Goal: Navigation & Orientation: Find specific page/section

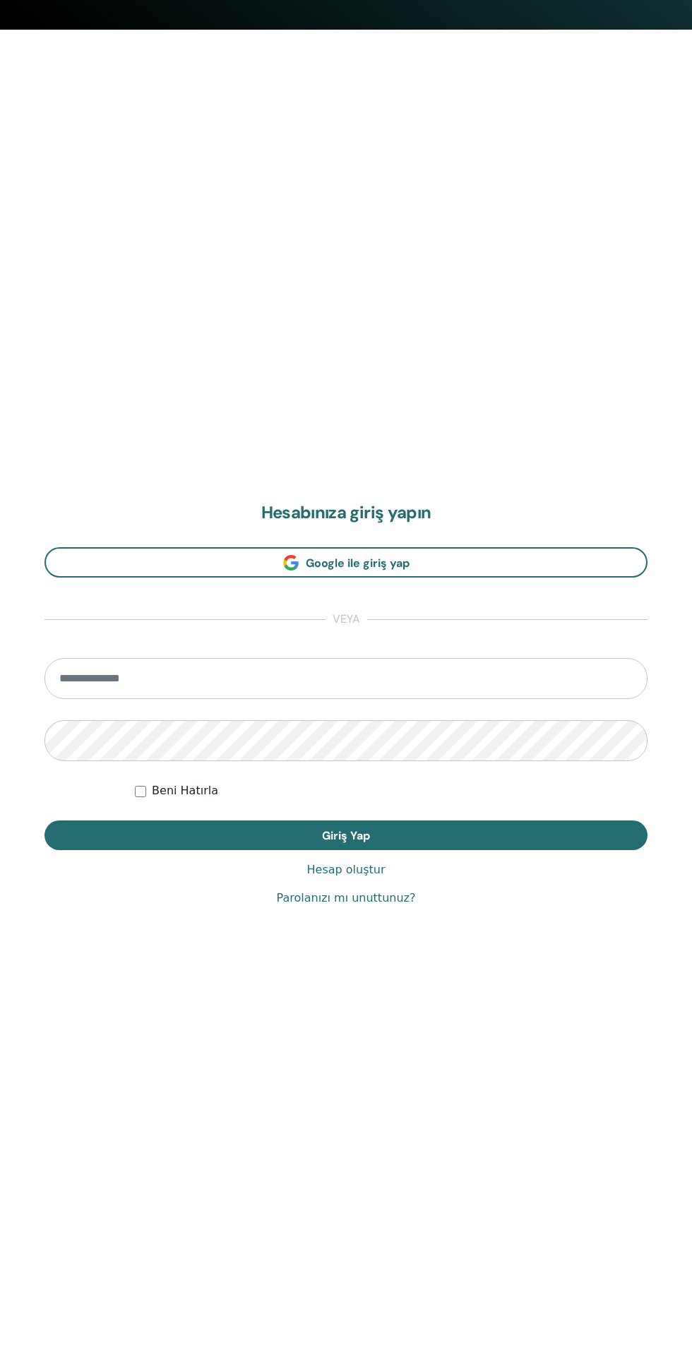
scroll to position [1350, 0]
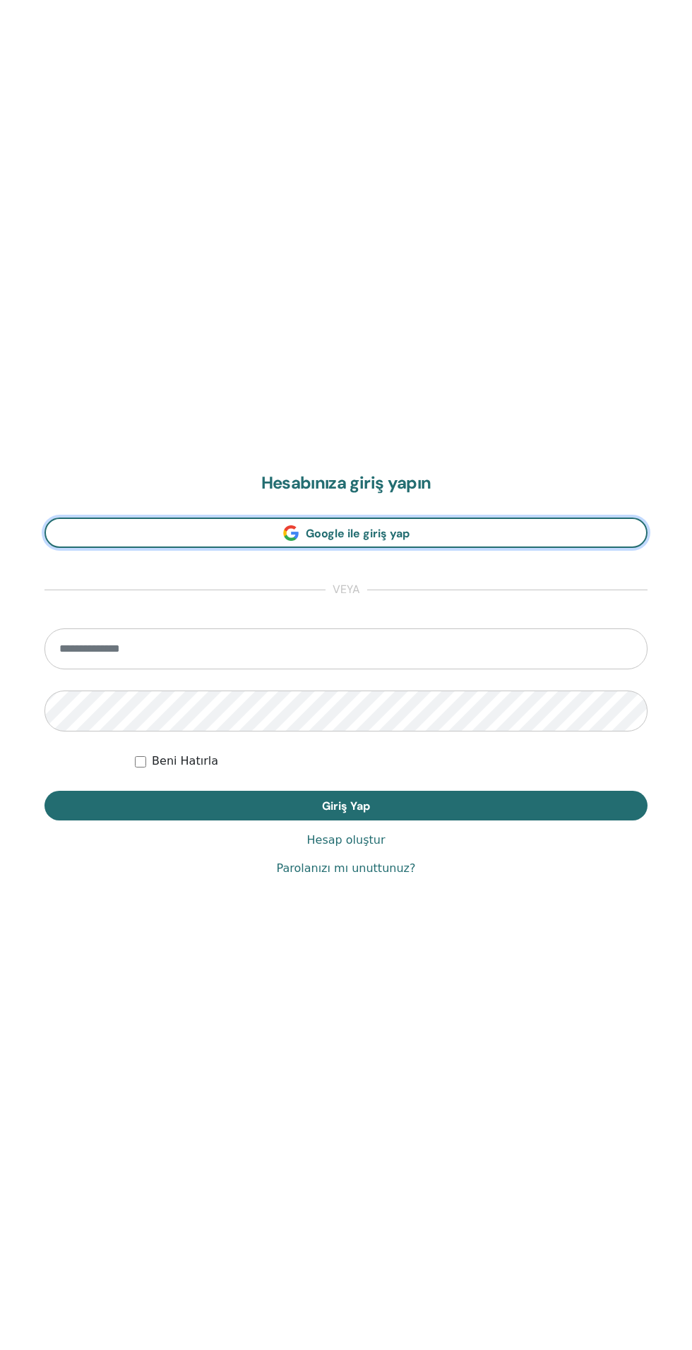
click at [480, 530] on link "Google ile giriş yap" at bounding box center [345, 533] width 603 height 30
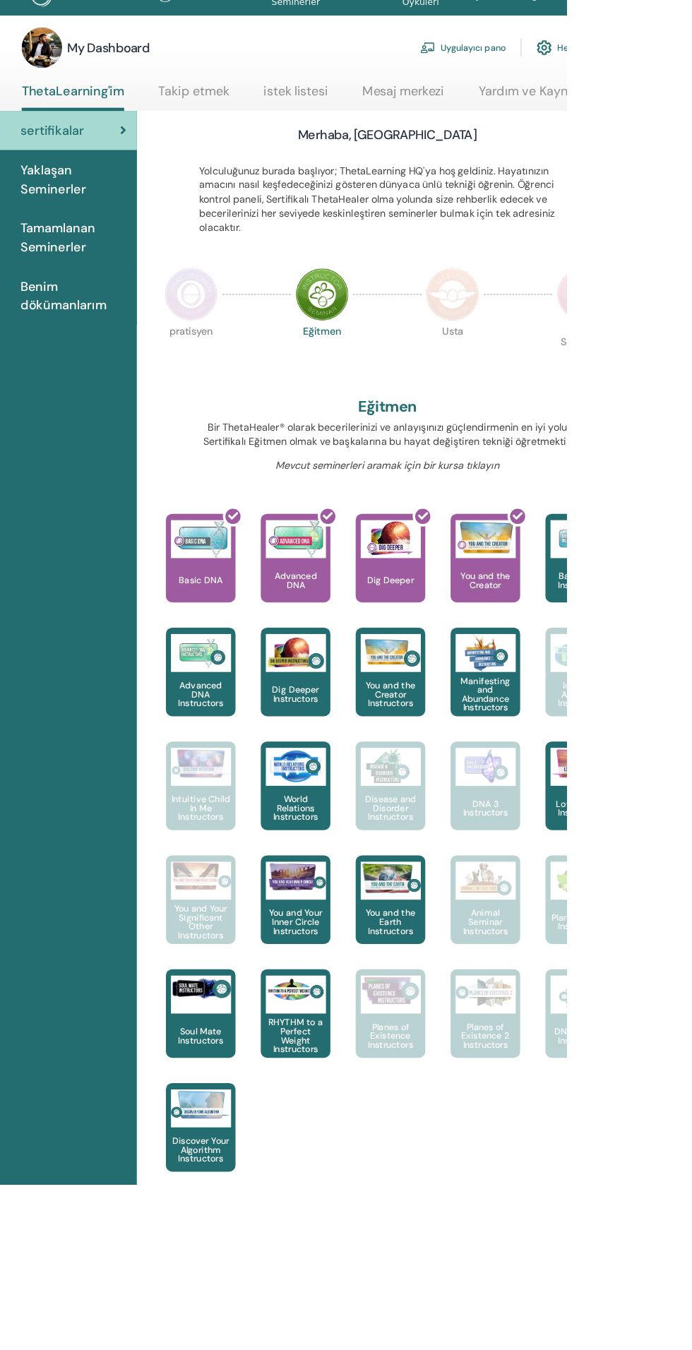
click at [277, 364] on img at bounding box center [272, 356] width 59 height 59
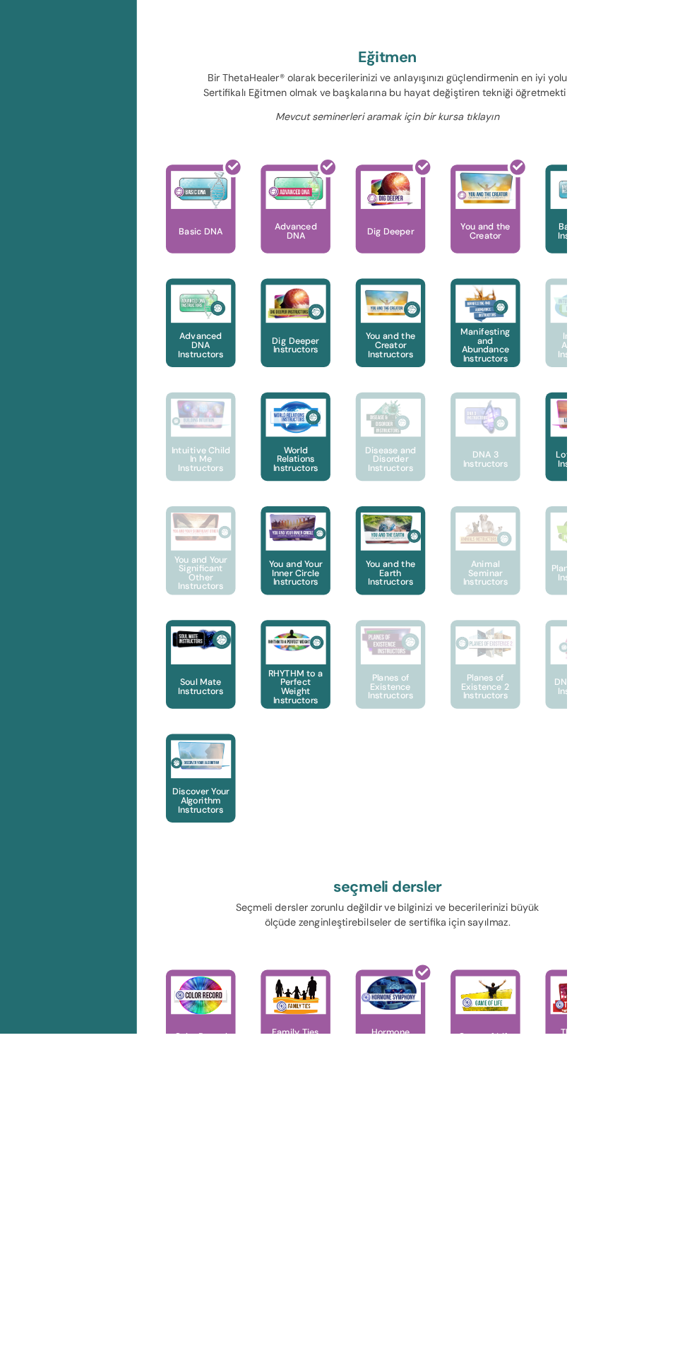
scroll to position [262, 0]
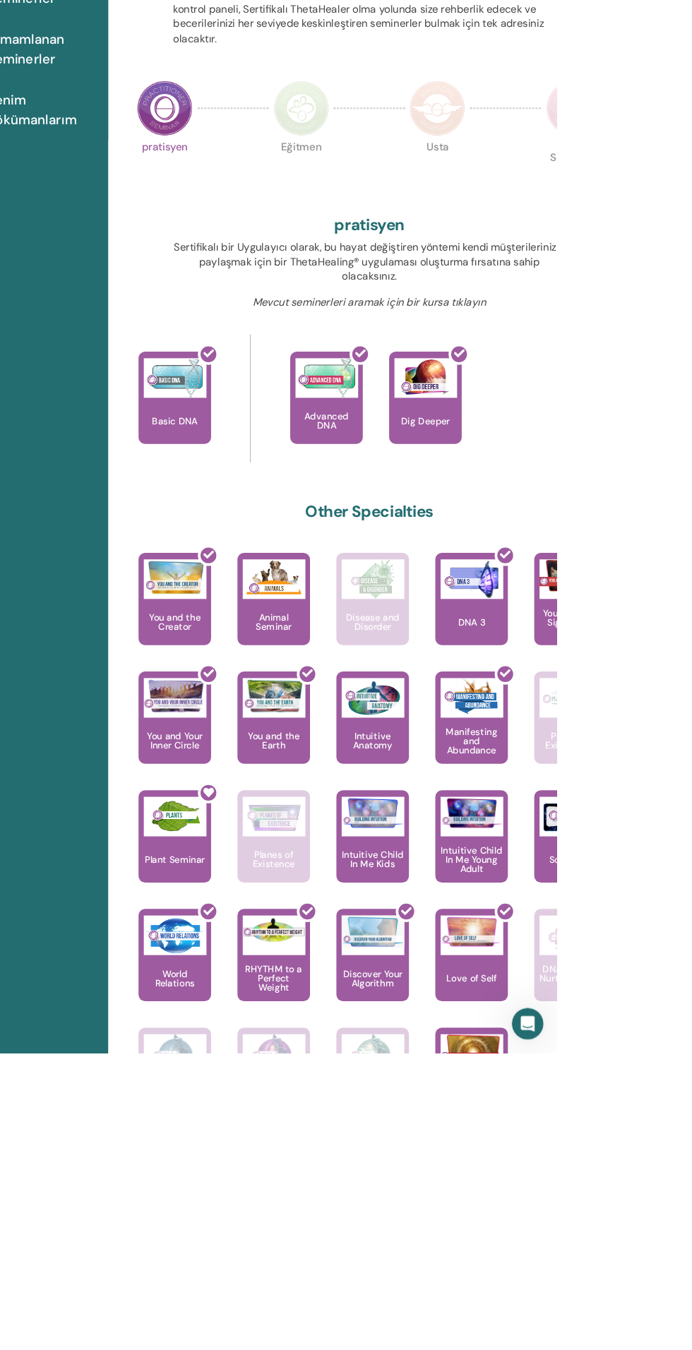
scroll to position [22, 0]
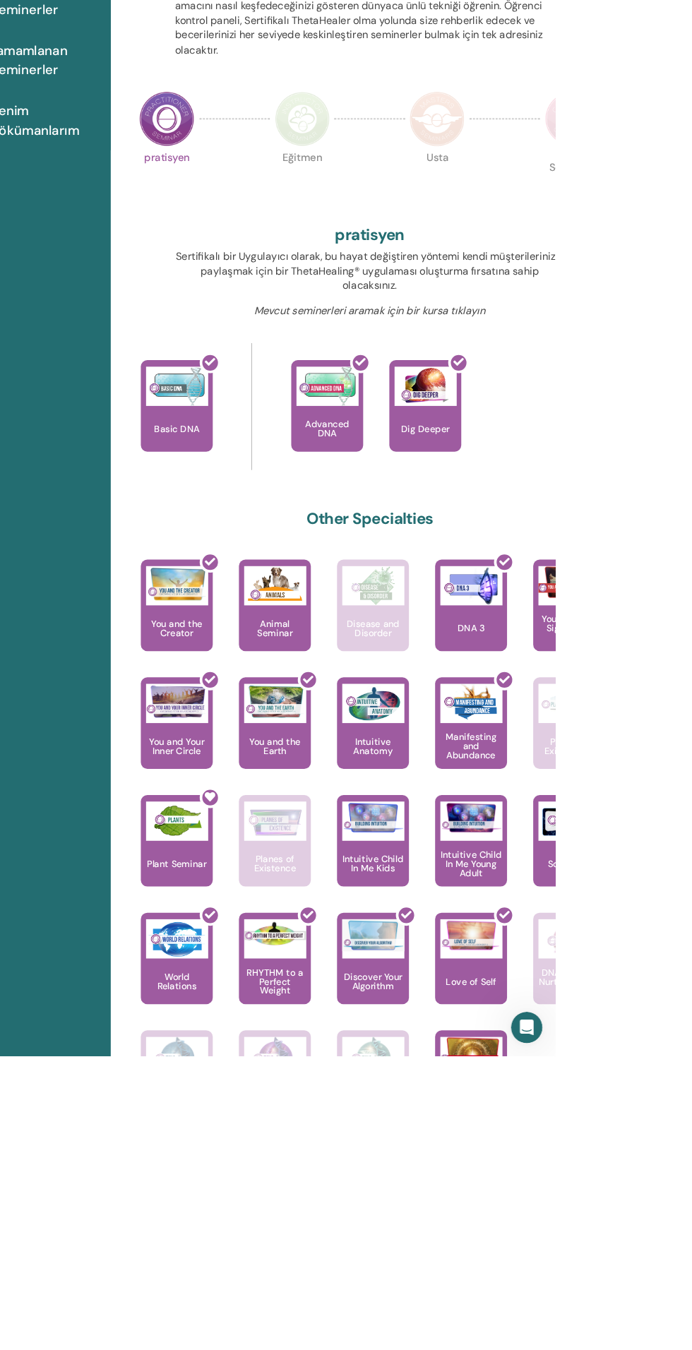
click at [448, 357] on img at bounding box center [418, 338] width 59 height 59
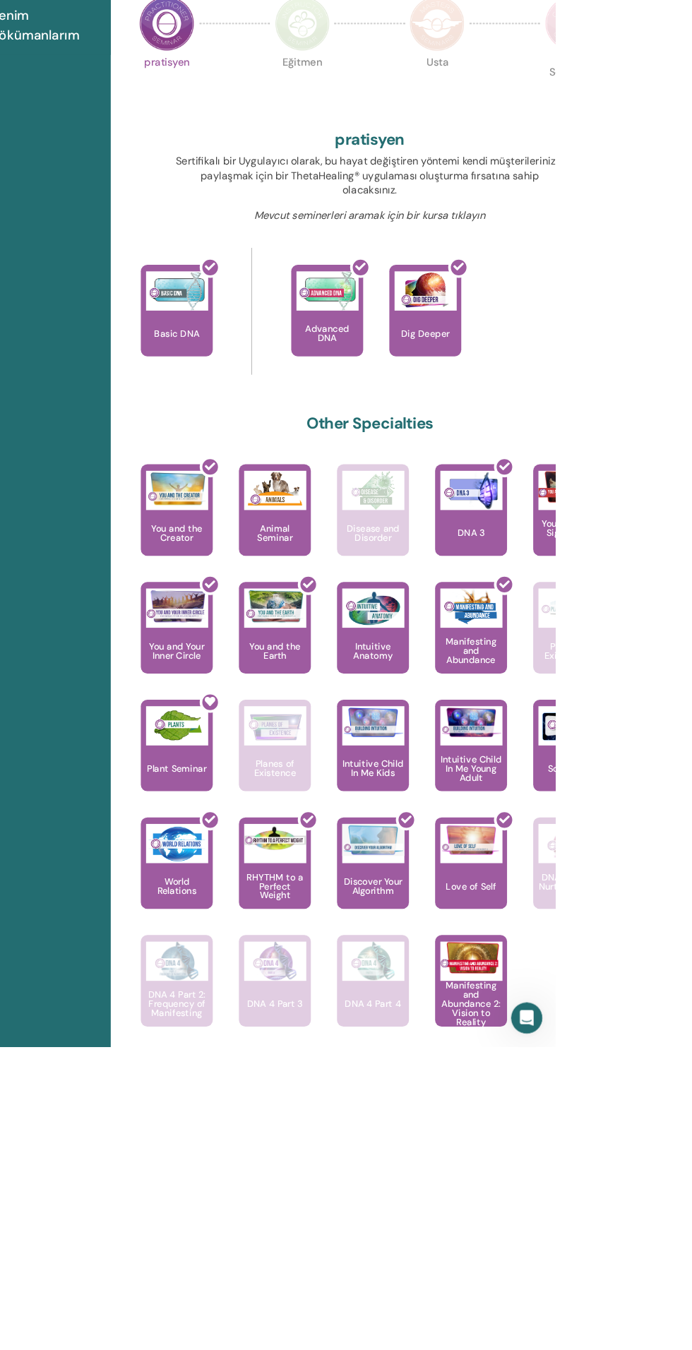
scroll to position [0, 0]
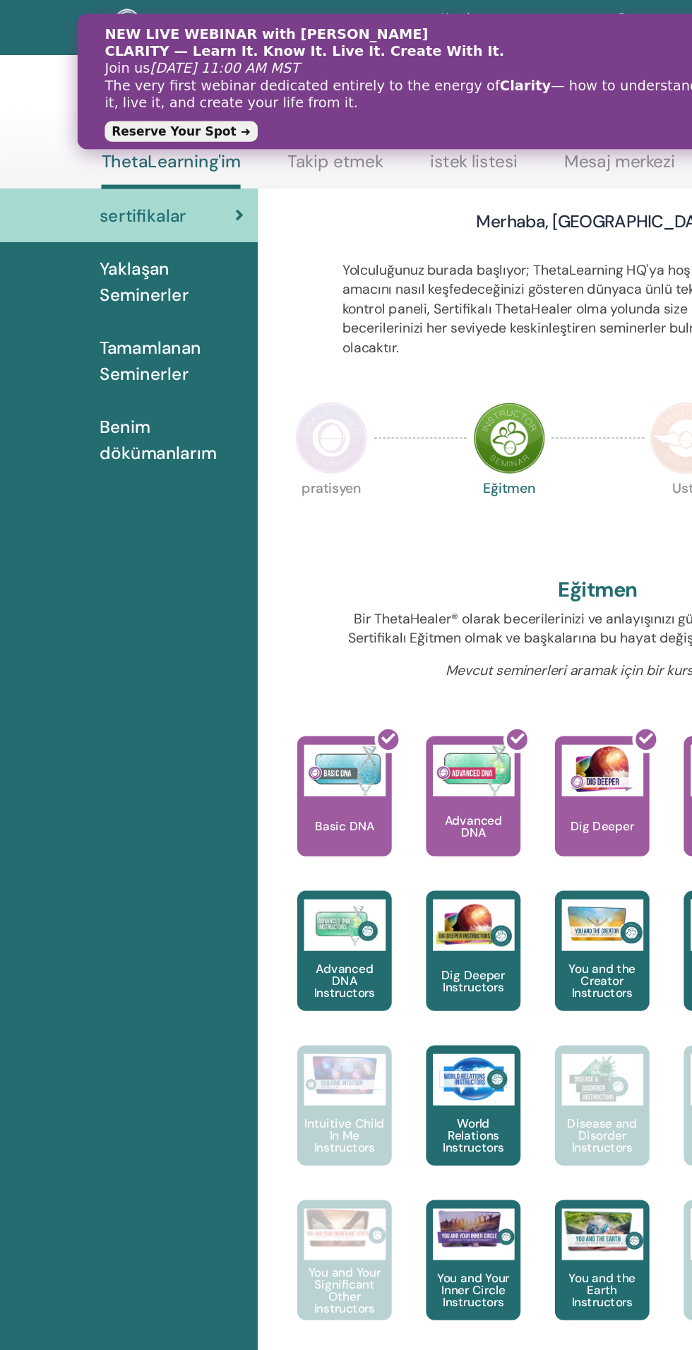
click at [138, 297] on span "Tamamlanan Seminerler" at bounding box center [141, 296] width 119 height 42
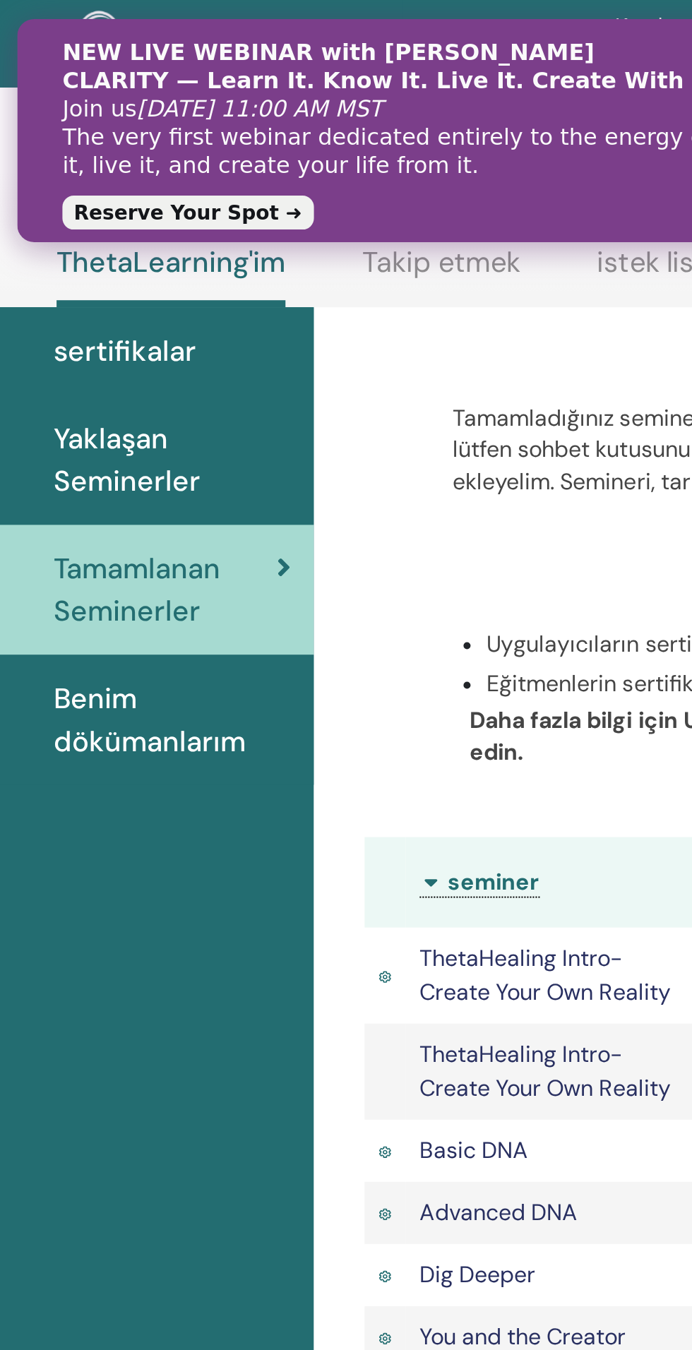
click at [135, 227] on span "Yaklaşan Seminerler" at bounding box center [141, 231] width 119 height 42
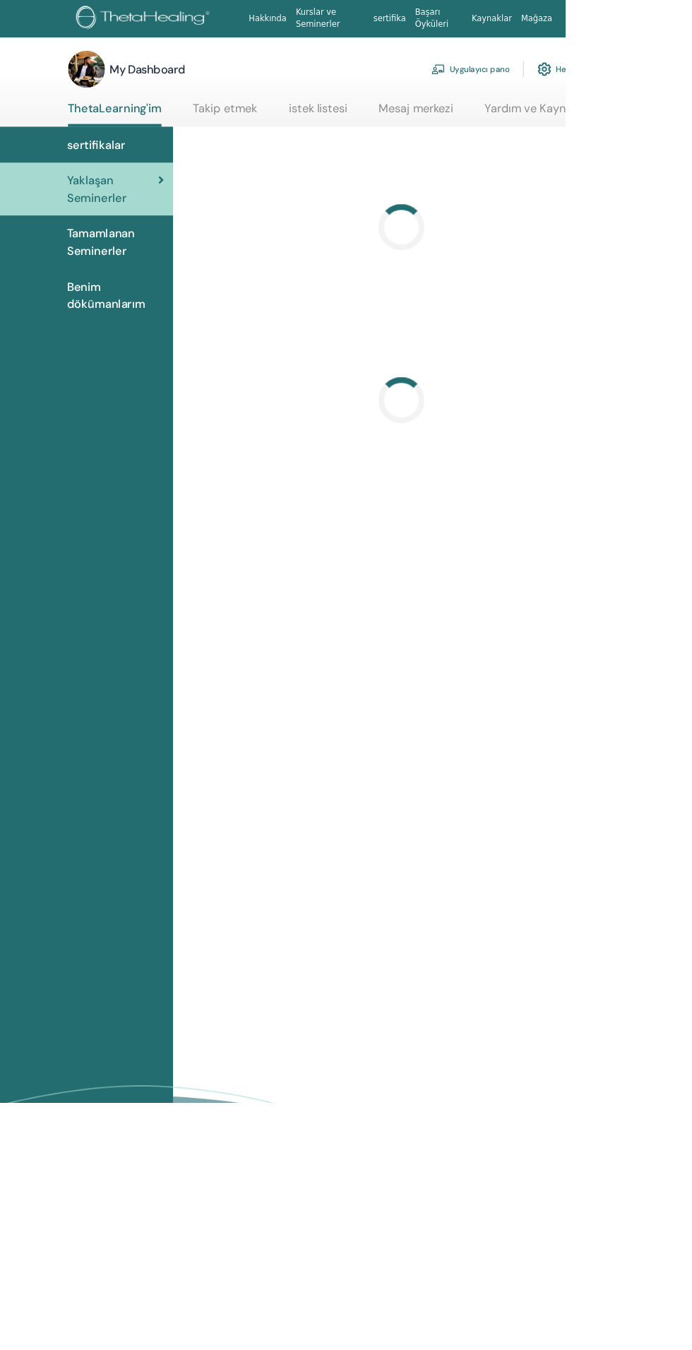
click at [132, 371] on span "Benim dökümanlarım" at bounding box center [141, 361] width 119 height 42
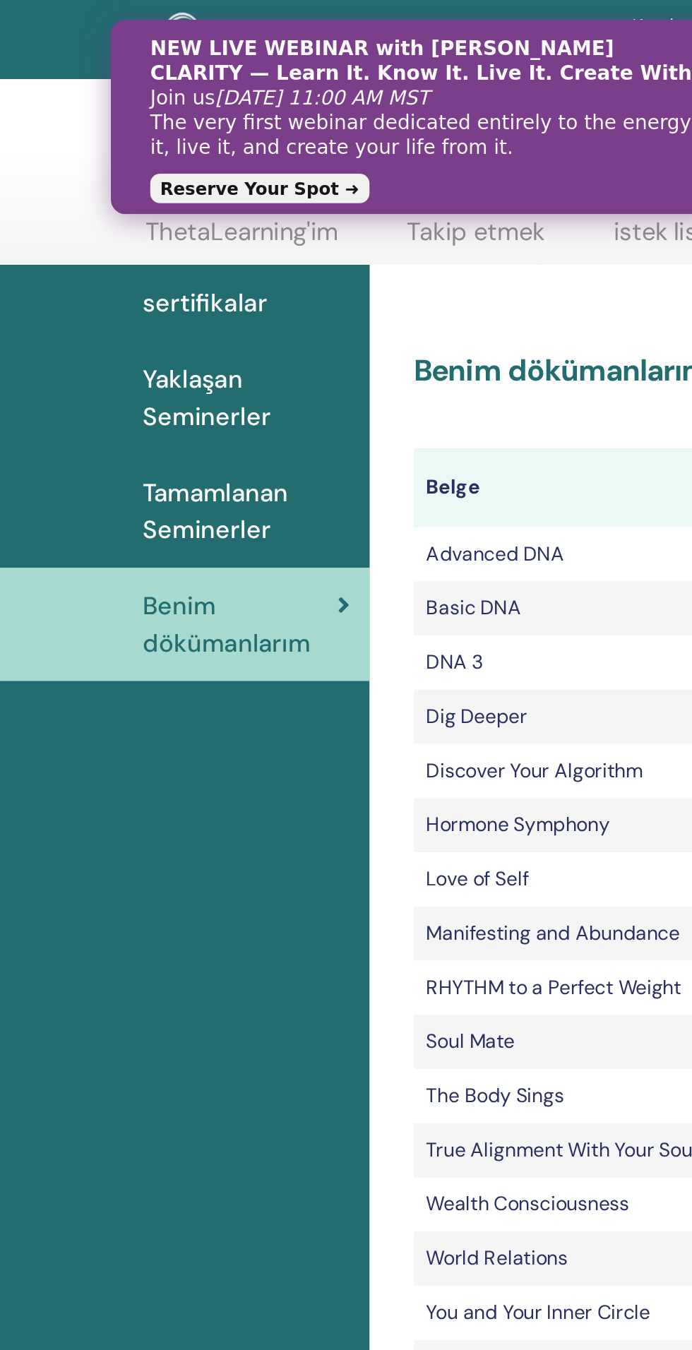
click at [131, 229] on span "Yaklaşan Seminerler" at bounding box center [141, 228] width 119 height 42
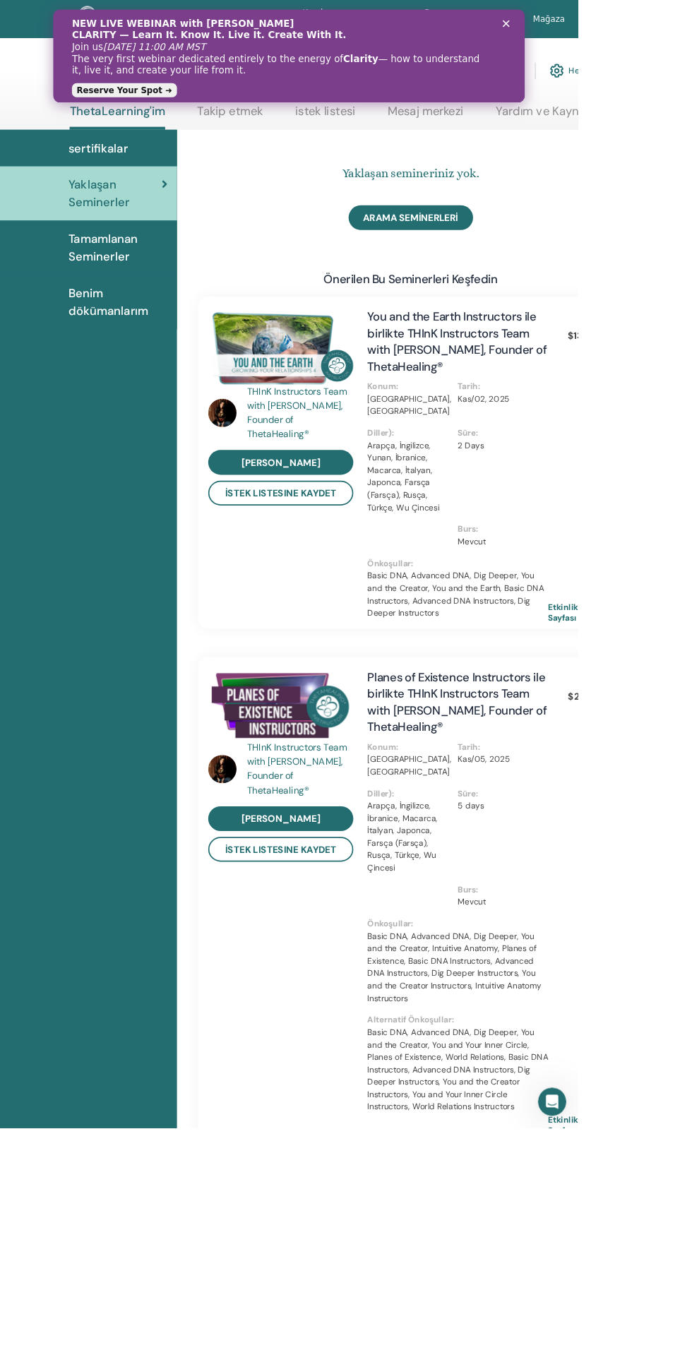
click at [138, 297] on span "Tamamlanan Seminerler" at bounding box center [141, 296] width 119 height 42
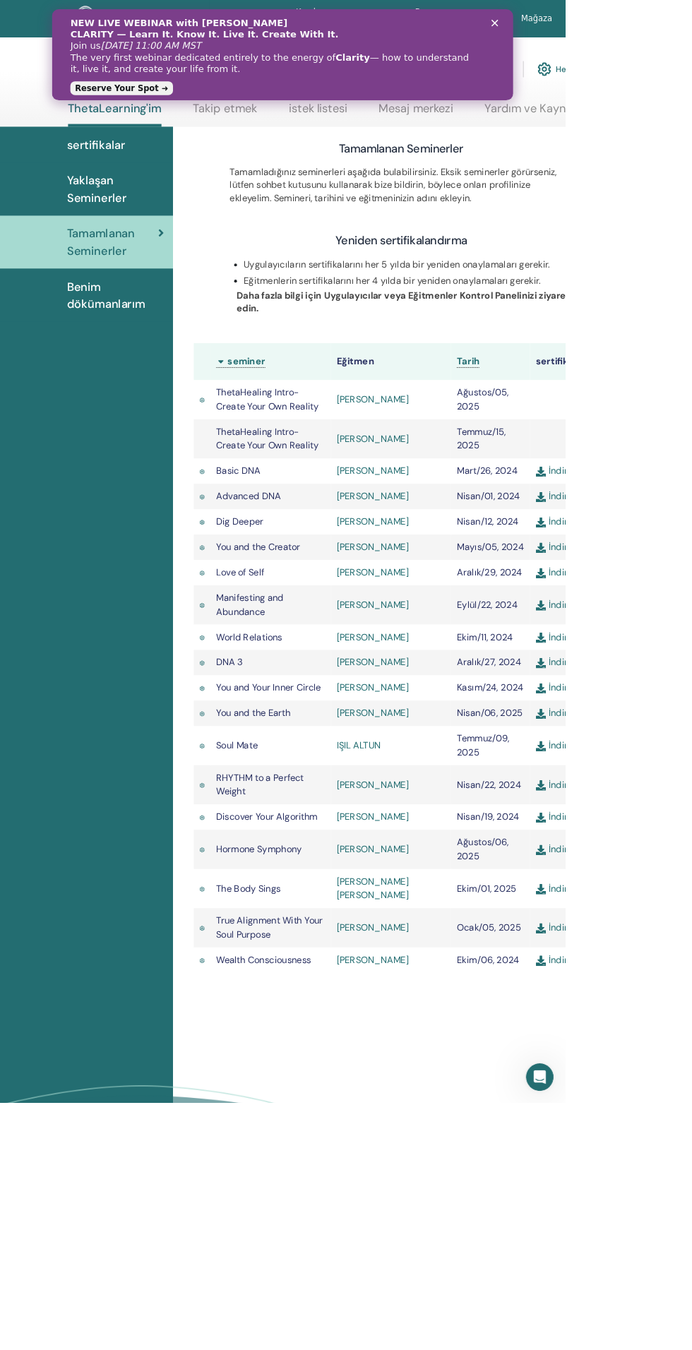
click at [297, 136] on link "Takip etmek" at bounding box center [275, 138] width 79 height 28
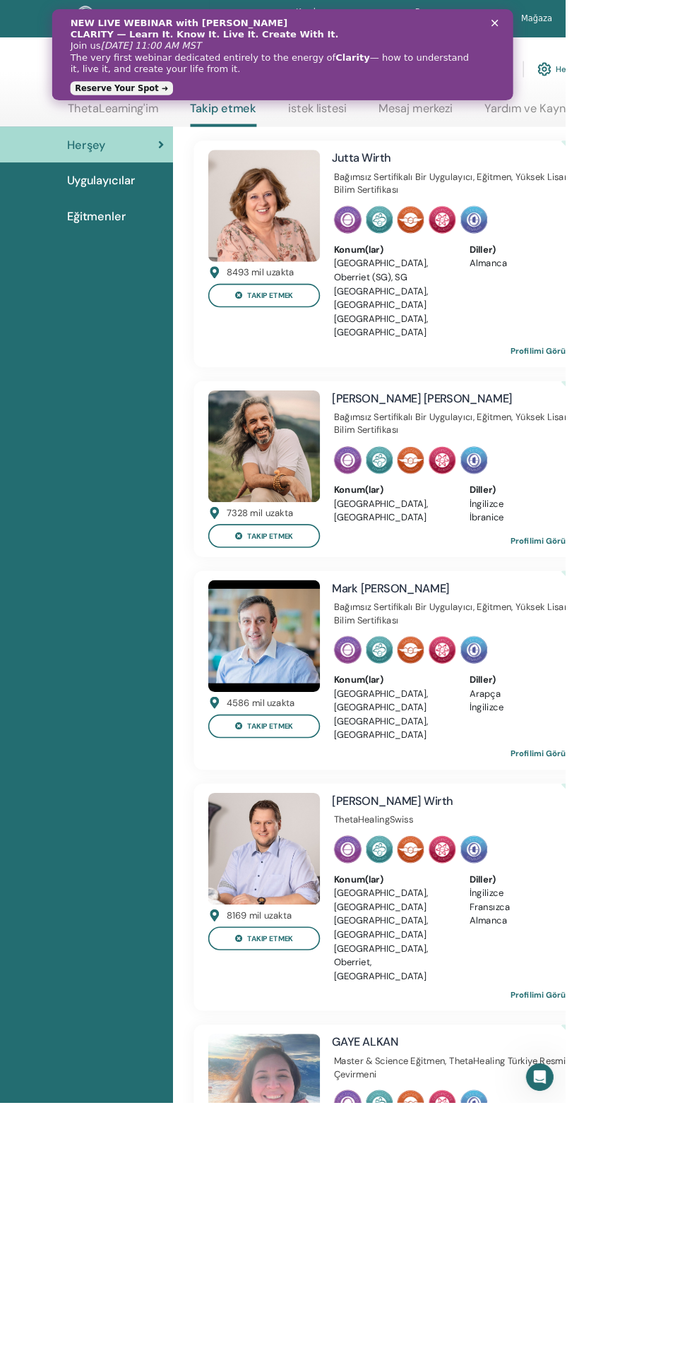
click at [170, 141] on link "ThetaLearning'im" at bounding box center [138, 138] width 111 height 28
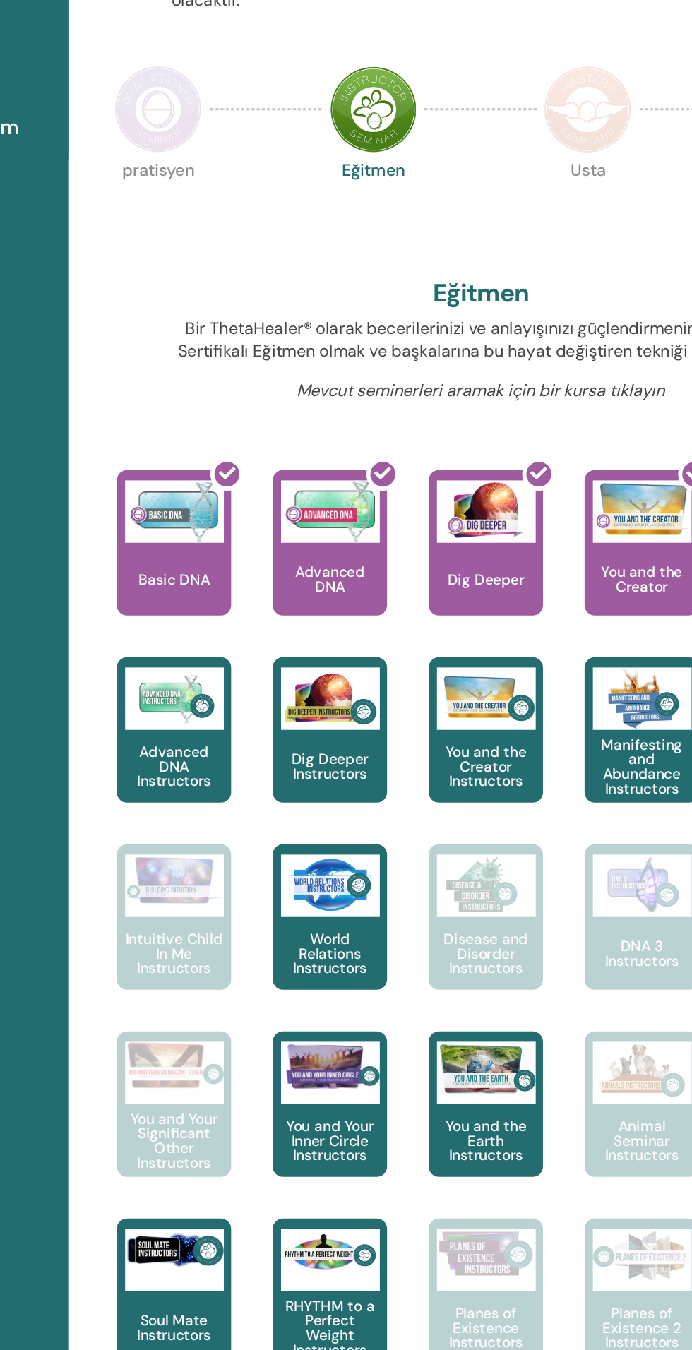
click at [297, 368] on img at bounding box center [272, 356] width 59 height 59
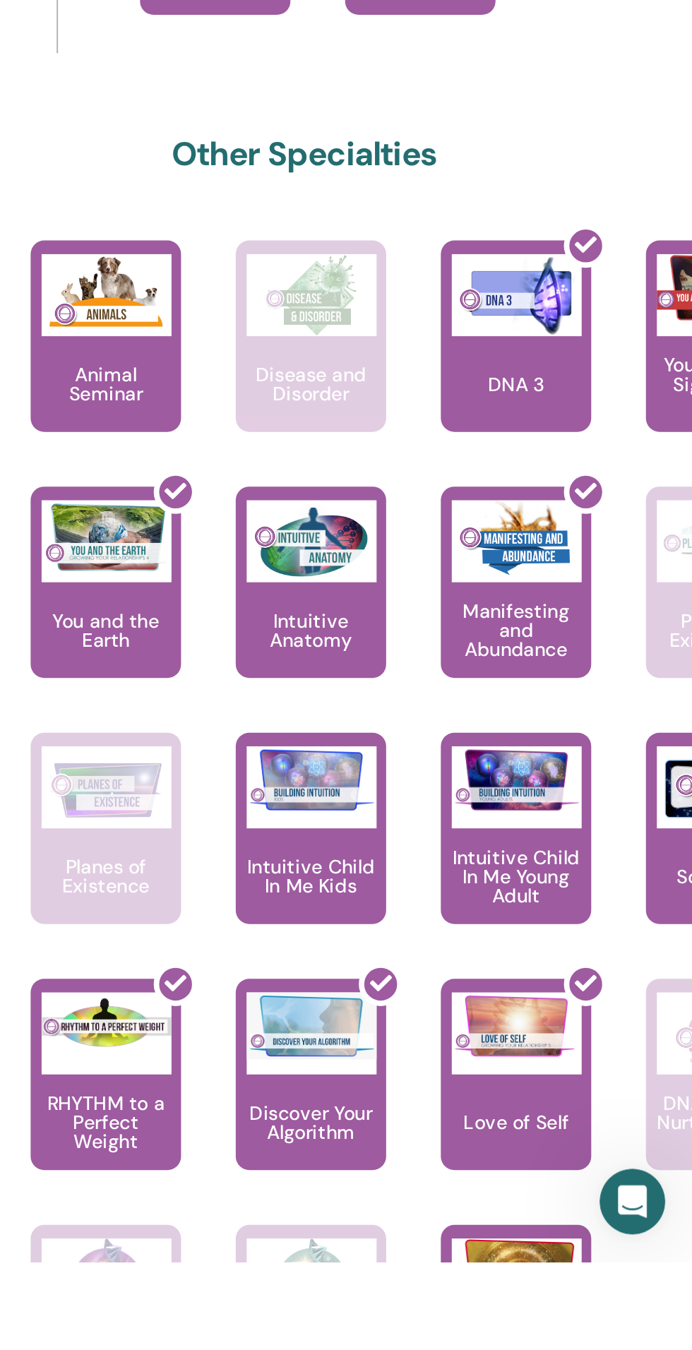
scroll to position [13, 0]
